Goal: Navigation & Orientation: Go to known website

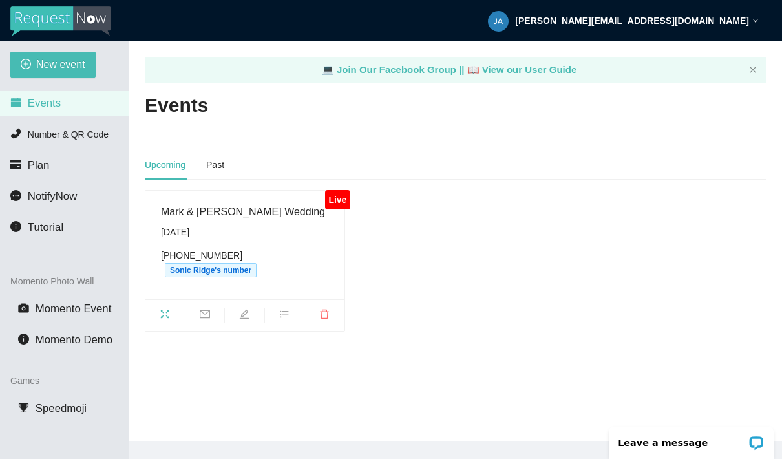
click at [52, 36] on img at bounding box center [60, 21] width 101 height 30
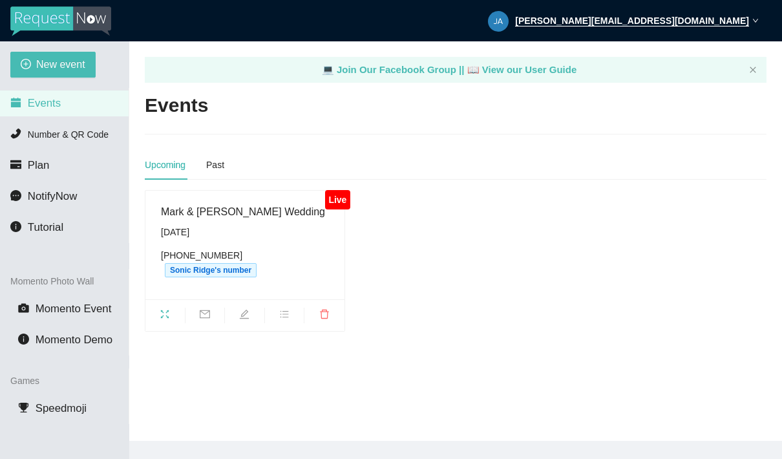
click at [61, 19] on img at bounding box center [60, 21] width 101 height 30
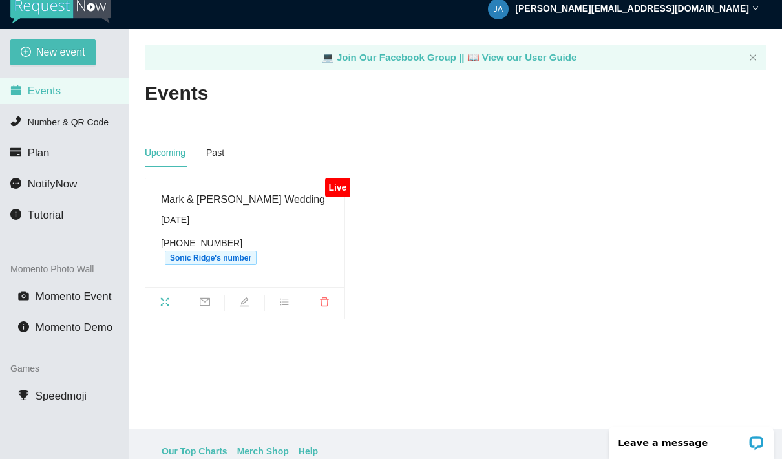
scroll to position [93, 0]
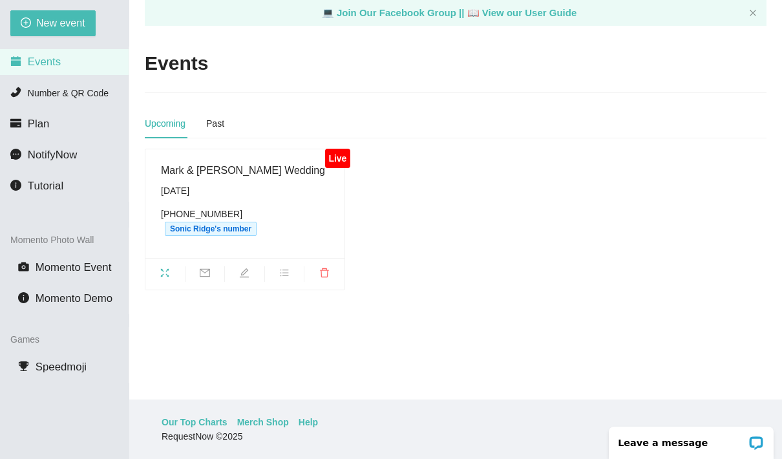
click at [204, 412] on footer "Our Top Charts Merch Shop Help RequestNow © 2025" at bounding box center [455, 429] width 653 height 59
click at [198, 420] on link "Our Top Charts" at bounding box center [195, 422] width 66 height 14
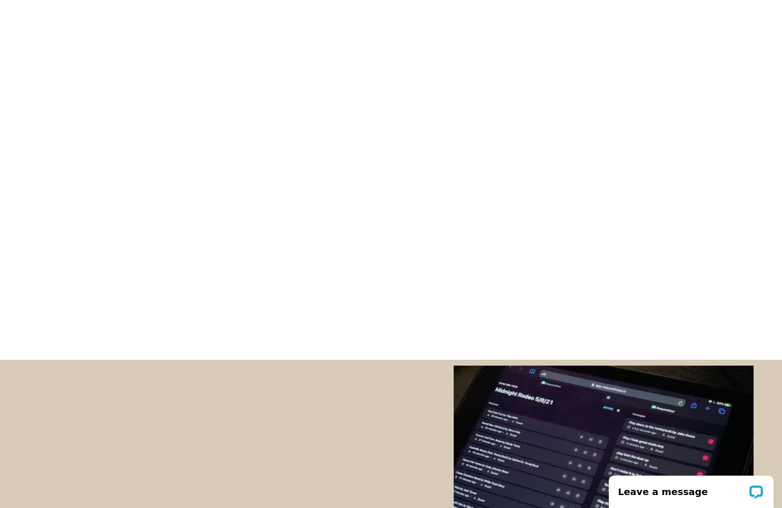
scroll to position [334, 0]
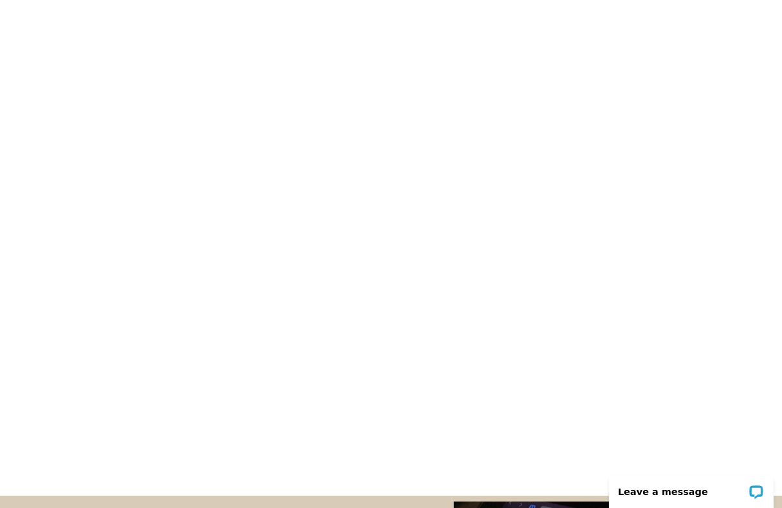
scroll to position [0, 0]
